Goal: Transaction & Acquisition: Download file/media

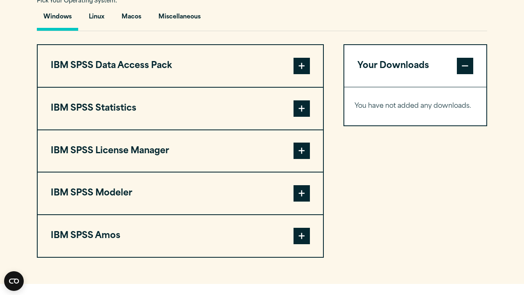
scroll to position [620, 0]
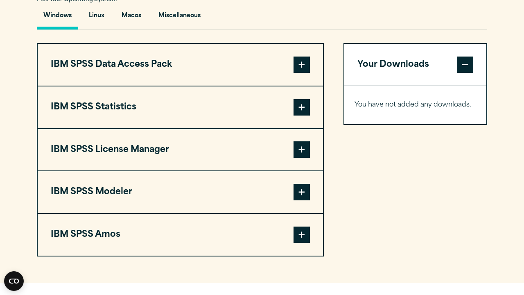
click at [295, 108] on span at bounding box center [302, 107] width 16 height 16
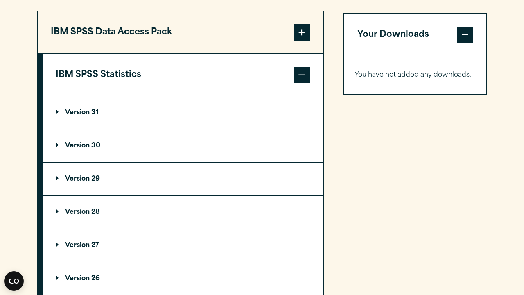
scroll to position [658, 0]
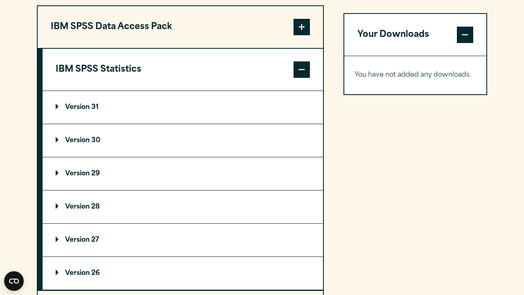
click at [145, 178] on summary "Version 29" at bounding box center [183, 173] width 281 height 33
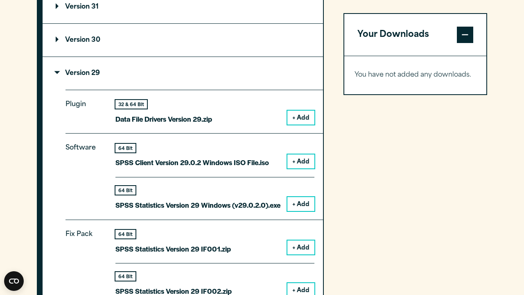
scroll to position [717, 0]
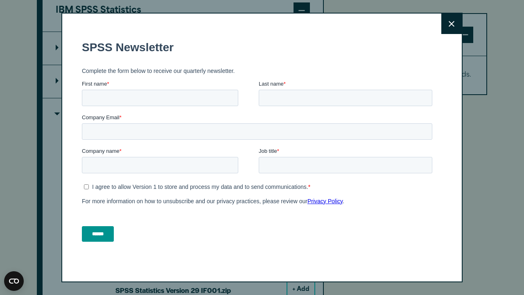
click at [457, 24] on button "Close" at bounding box center [451, 24] width 20 height 20
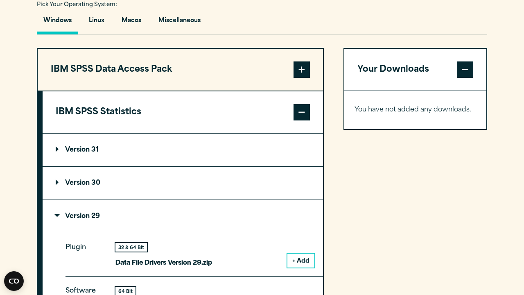
scroll to position [600, 0]
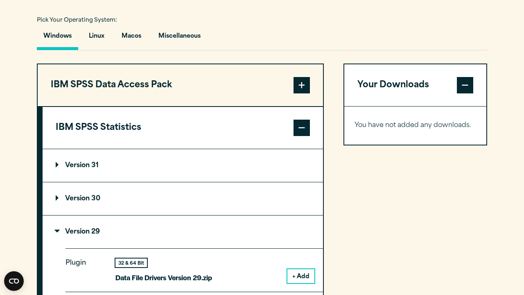
click at [283, 129] on button "IBM SPSS Statistics" at bounding box center [183, 128] width 281 height 42
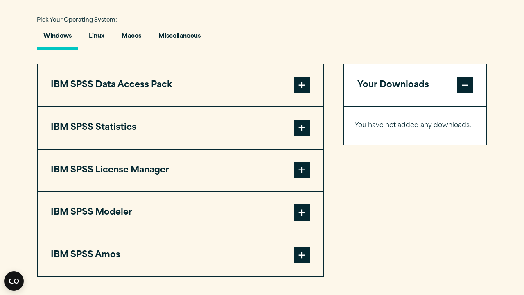
scroll to position [475, 0]
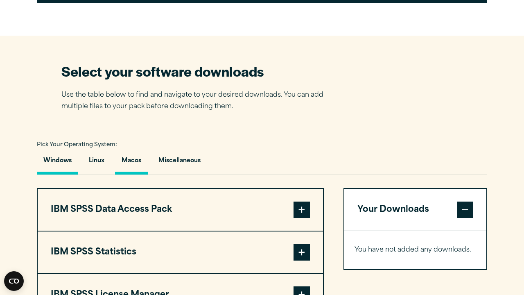
click at [132, 157] on button "Macos" at bounding box center [131, 162] width 33 height 23
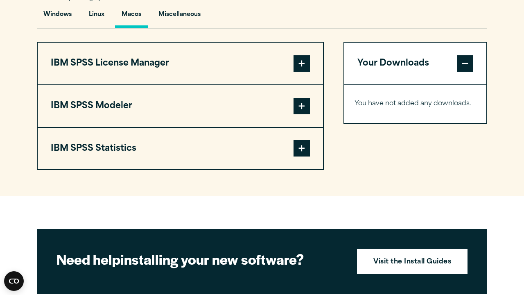
scroll to position [640, 0]
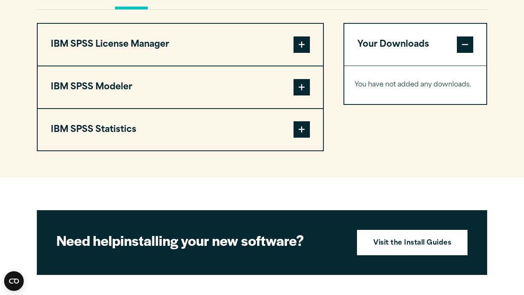
click at [285, 123] on button "IBM SPSS Statistics" at bounding box center [180, 130] width 285 height 42
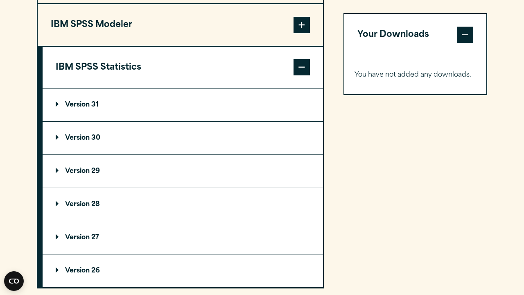
scroll to position [735, 0]
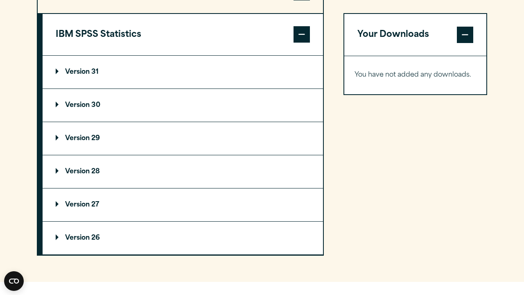
click at [118, 130] on summary "Version 29" at bounding box center [183, 138] width 281 height 33
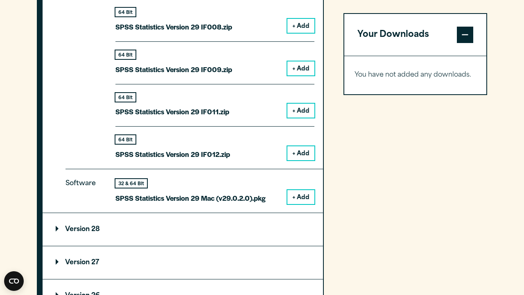
scroll to position [1109, 0]
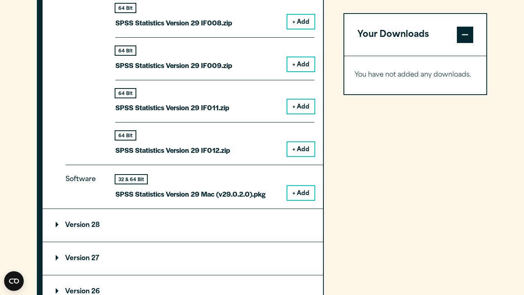
click at [304, 189] on button "+ Add" at bounding box center [300, 193] width 27 height 14
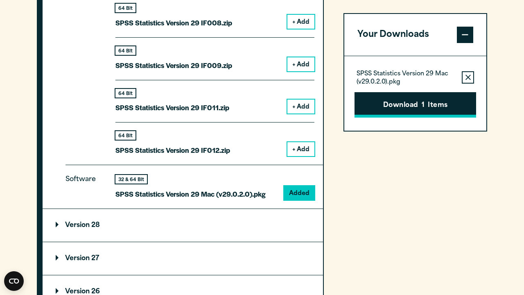
click at [439, 101] on button "Download 1 Items" at bounding box center [416, 104] width 122 height 25
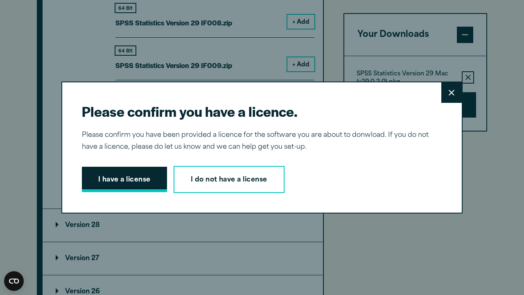
click at [142, 175] on button "I have a license" at bounding box center [124, 179] width 85 height 25
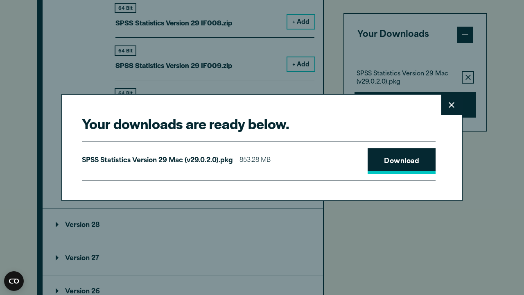
click at [418, 164] on link "Download" at bounding box center [402, 160] width 68 height 25
click at [451, 109] on button "Close" at bounding box center [451, 105] width 20 height 20
